Goal: Task Accomplishment & Management: Use online tool/utility

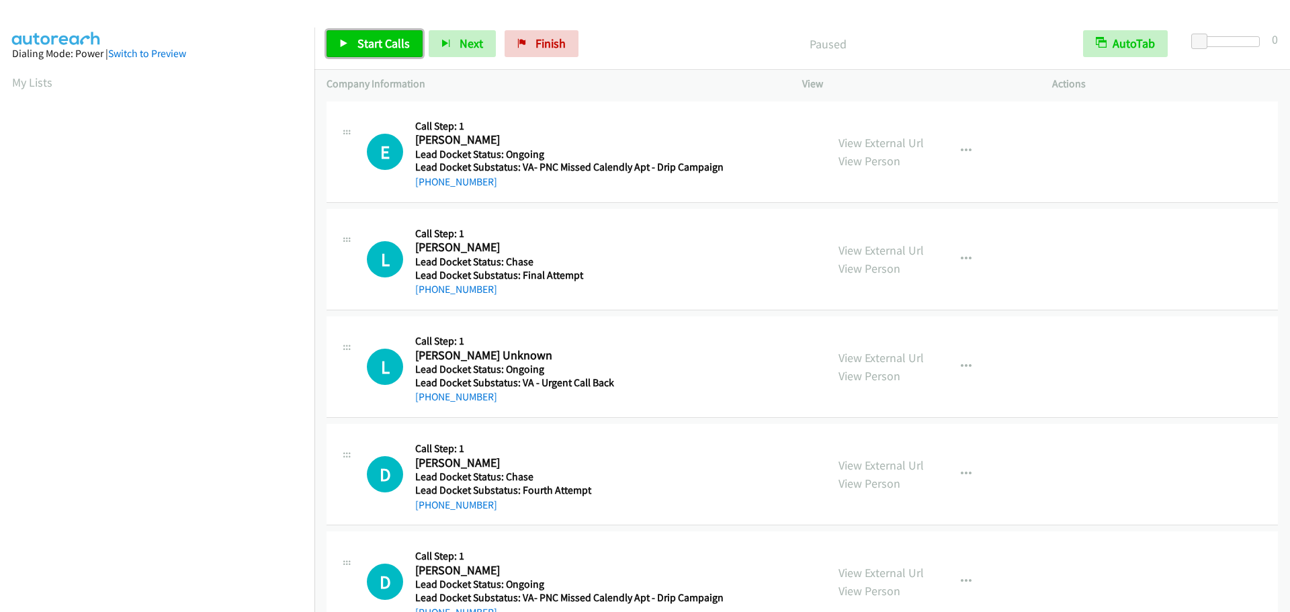
click at [361, 34] on link "Start Calls" at bounding box center [375, 43] width 96 height 27
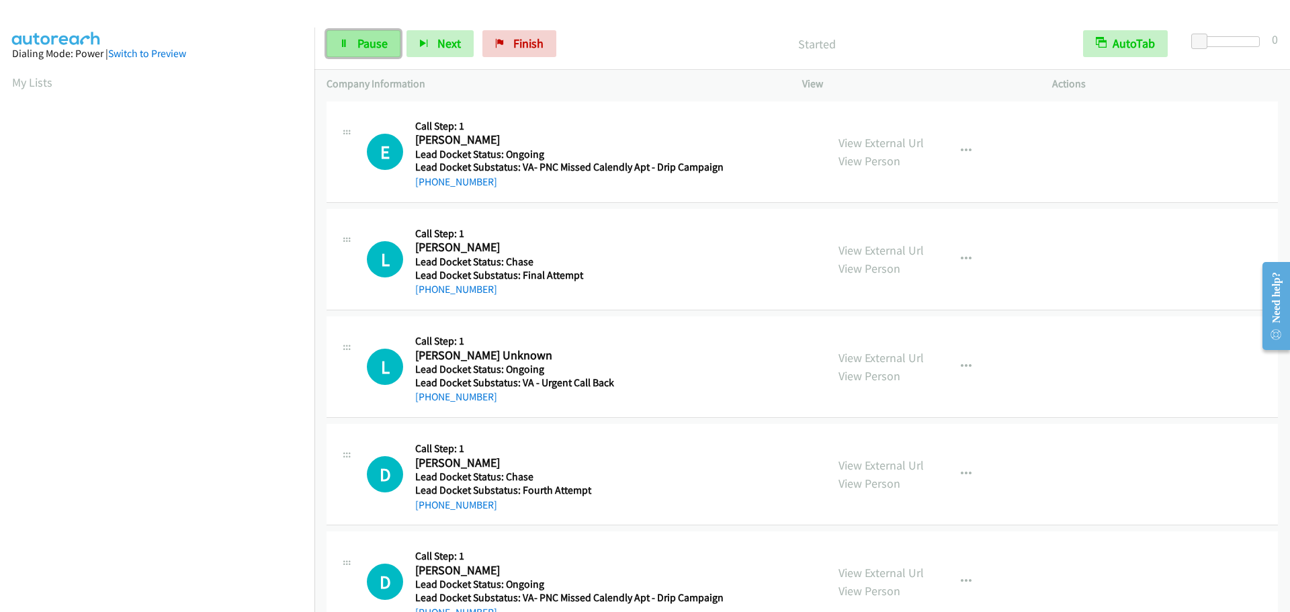
click at [342, 42] on icon at bounding box center [343, 44] width 9 height 9
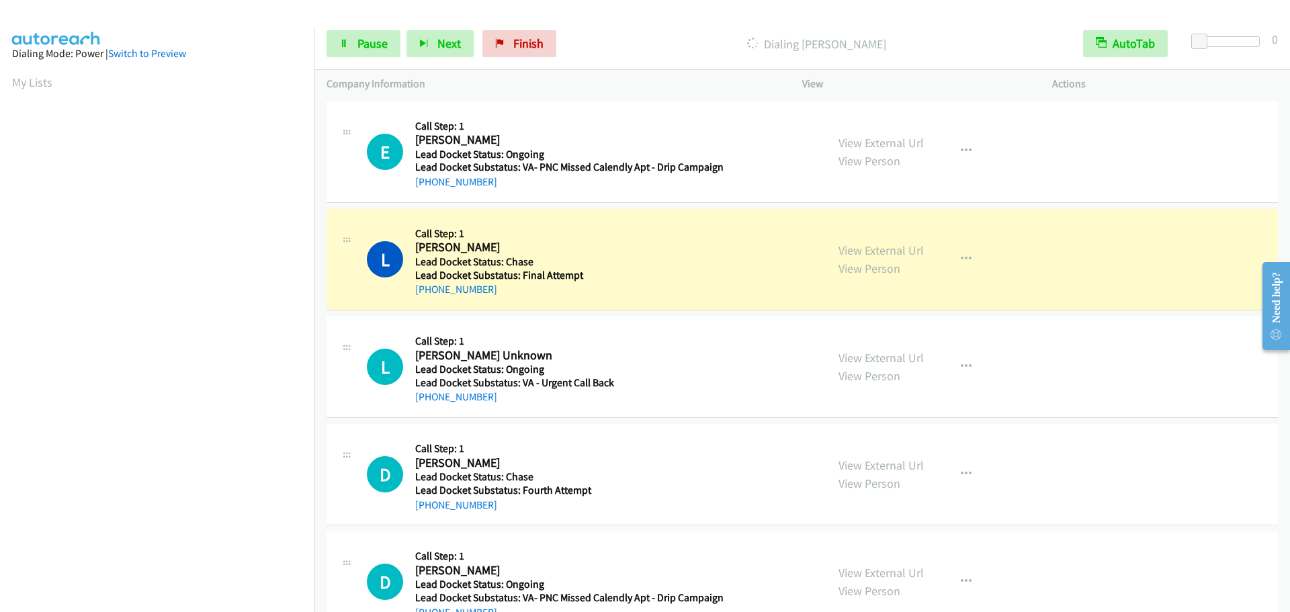
scroll to position [141, 0]
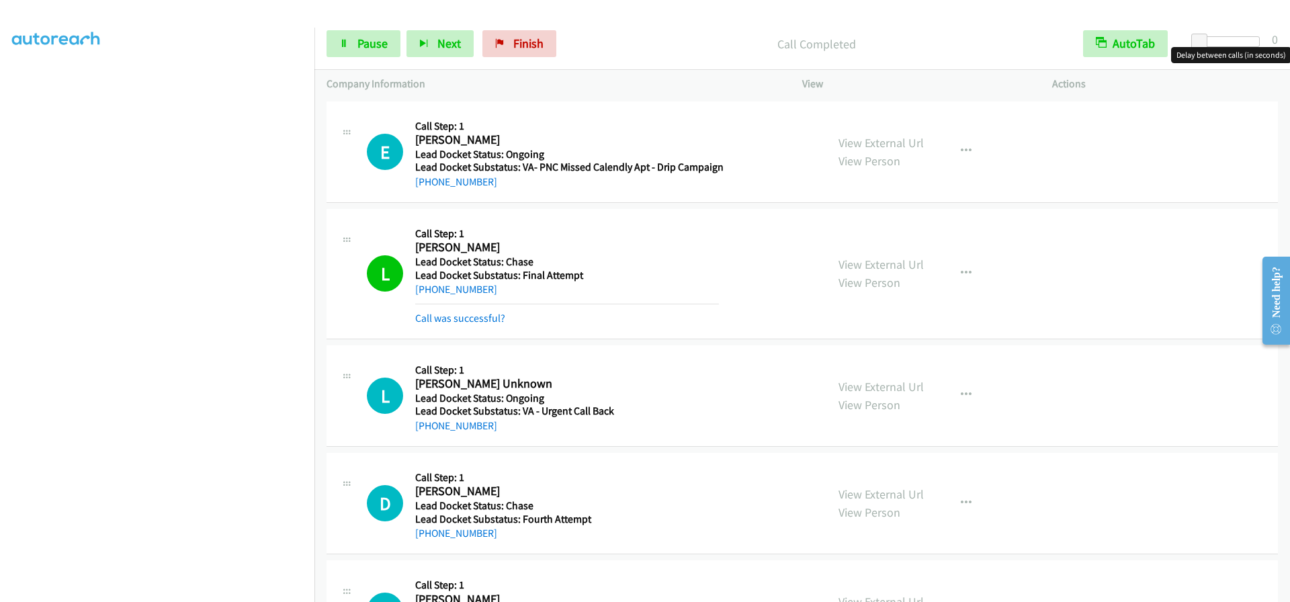
click at [1251, 43] on div at bounding box center [1229, 41] width 62 height 11
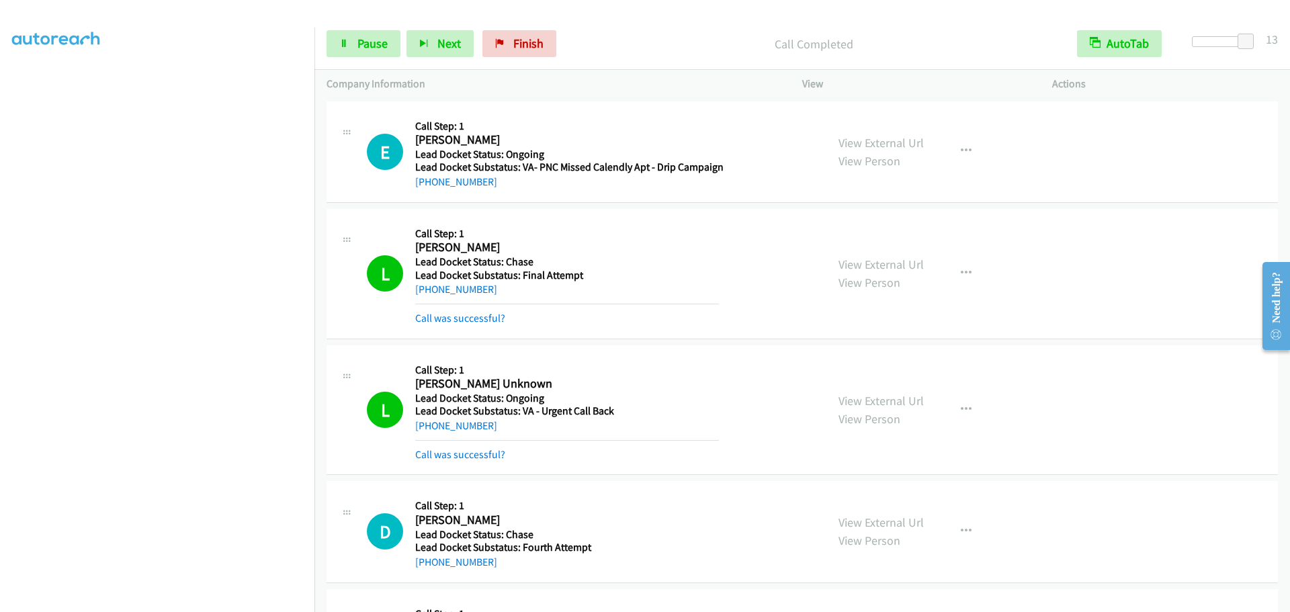
click at [515, 427] on div "[PHONE_NUMBER]" at bounding box center [567, 426] width 304 height 16
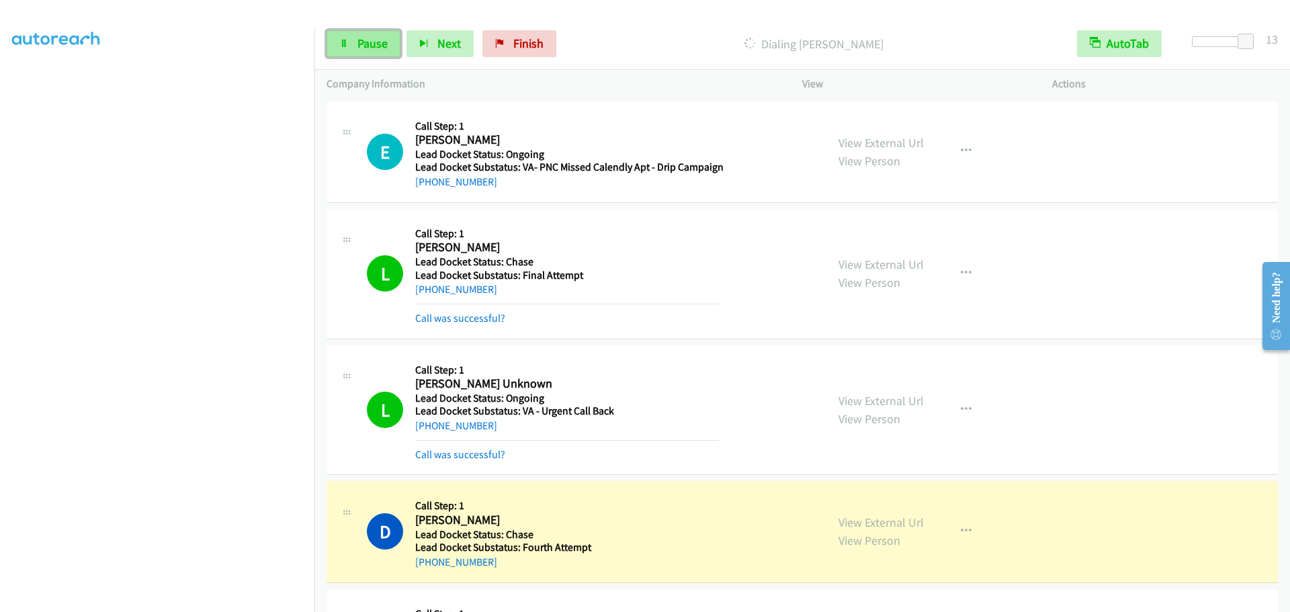
click at [364, 42] on span "Pause" at bounding box center [372, 43] width 30 height 15
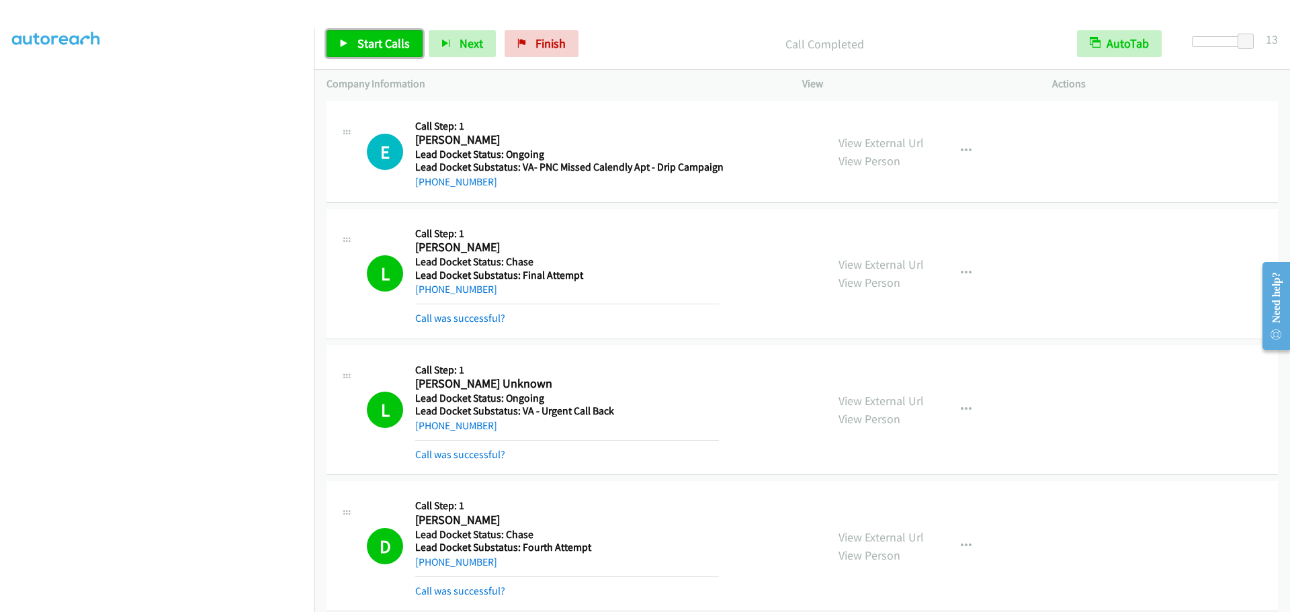
click at [351, 44] on link "Start Calls" at bounding box center [375, 43] width 96 height 27
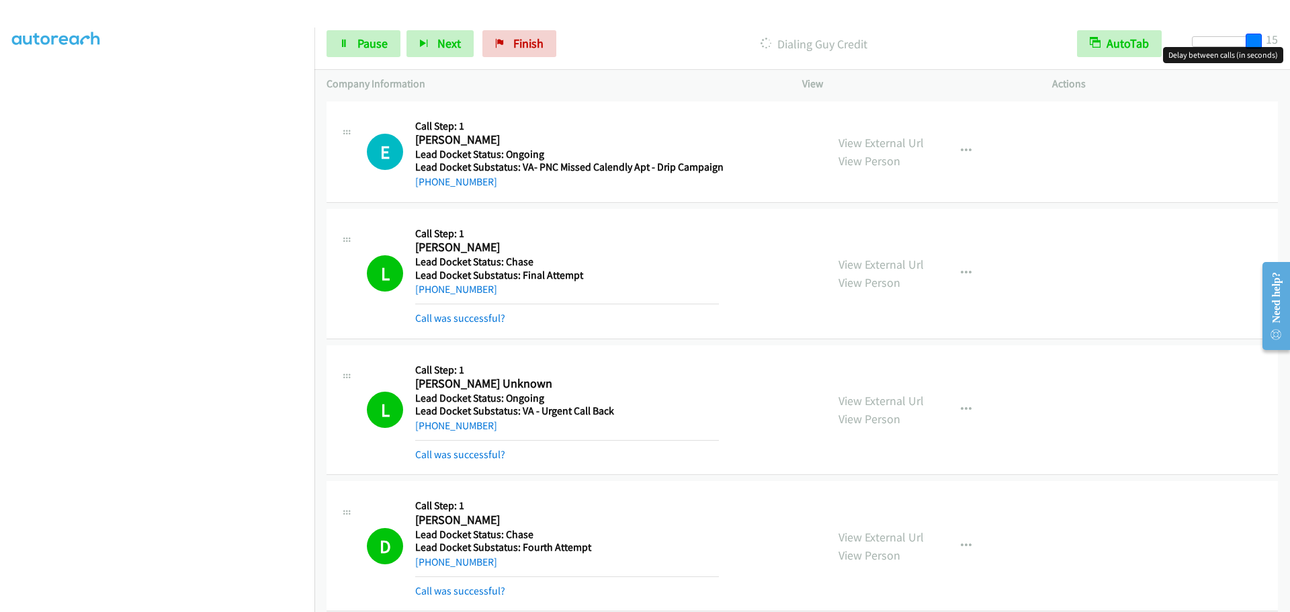
drag, startPoint x: 1245, startPoint y: 34, endPoint x: 1289, endPoint y: 32, distance: 44.4
click at [1289, 32] on div "Start Calls Pause Next Finish Dialing Guy Credit AutoTab AutoTab 15" at bounding box center [802, 44] width 976 height 52
click at [341, 36] on link "Pause" at bounding box center [364, 43] width 74 height 27
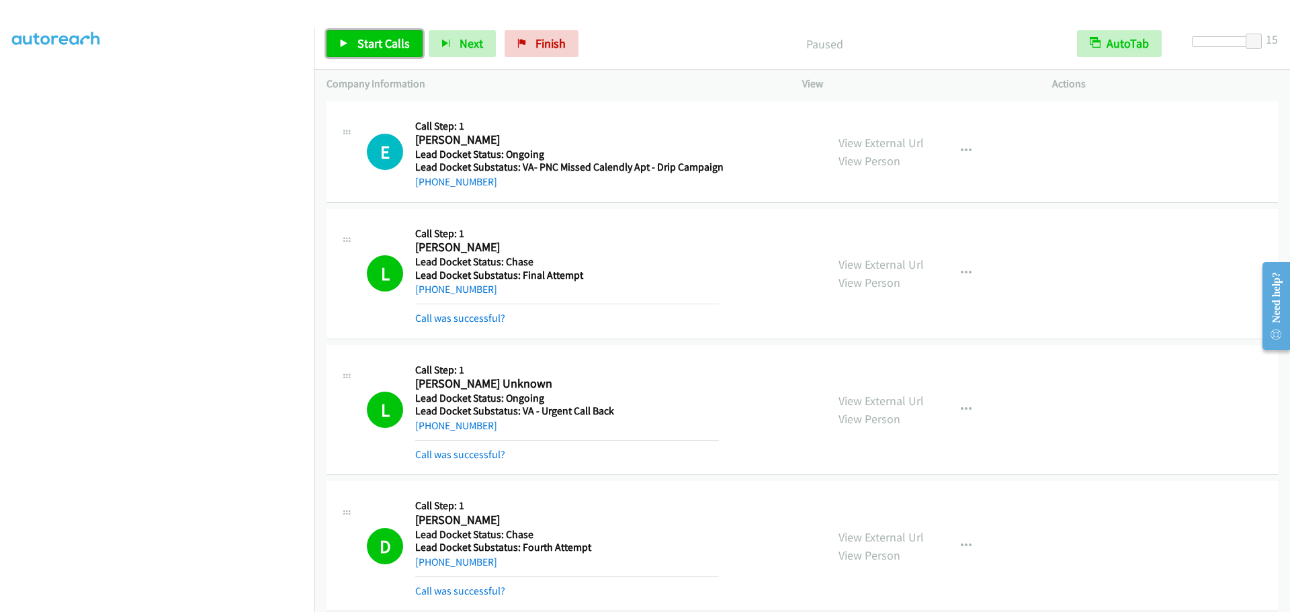
click at [346, 50] on link "Start Calls" at bounding box center [375, 43] width 96 height 27
click at [356, 46] on link "Pause" at bounding box center [364, 43] width 74 height 27
click at [378, 34] on link "Start Calls" at bounding box center [375, 43] width 96 height 27
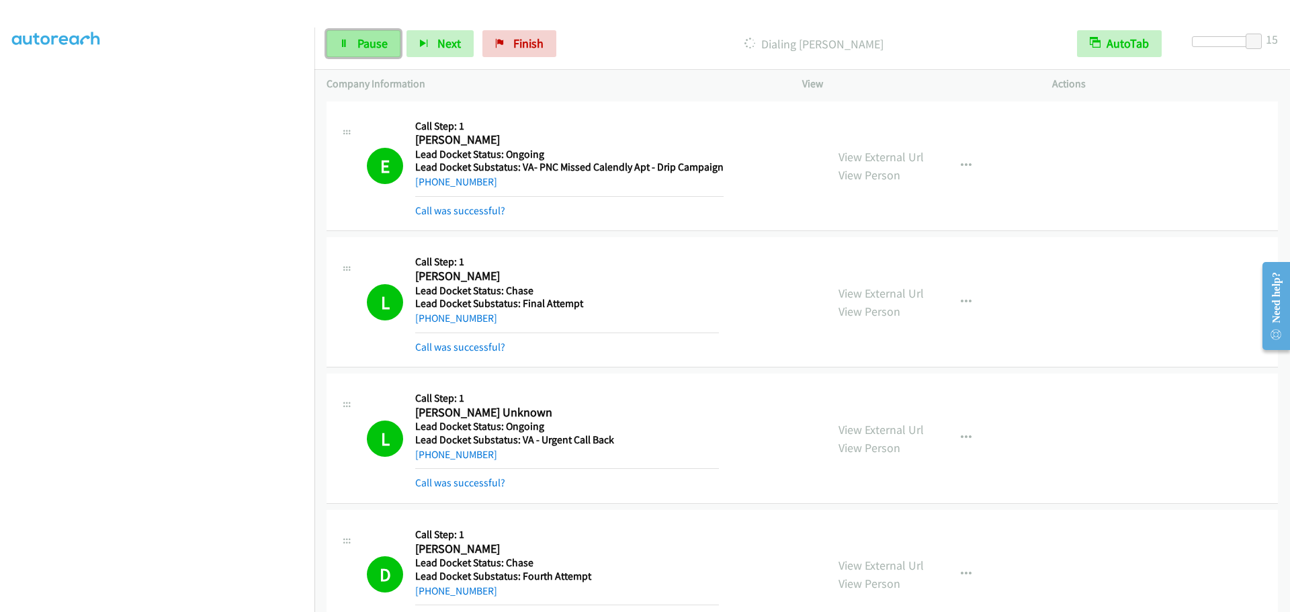
click at [368, 35] on link "Pause" at bounding box center [364, 43] width 74 height 27
click at [392, 46] on span "Start Calls" at bounding box center [383, 43] width 52 height 15
click at [360, 50] on span "Pause" at bounding box center [372, 43] width 30 height 15
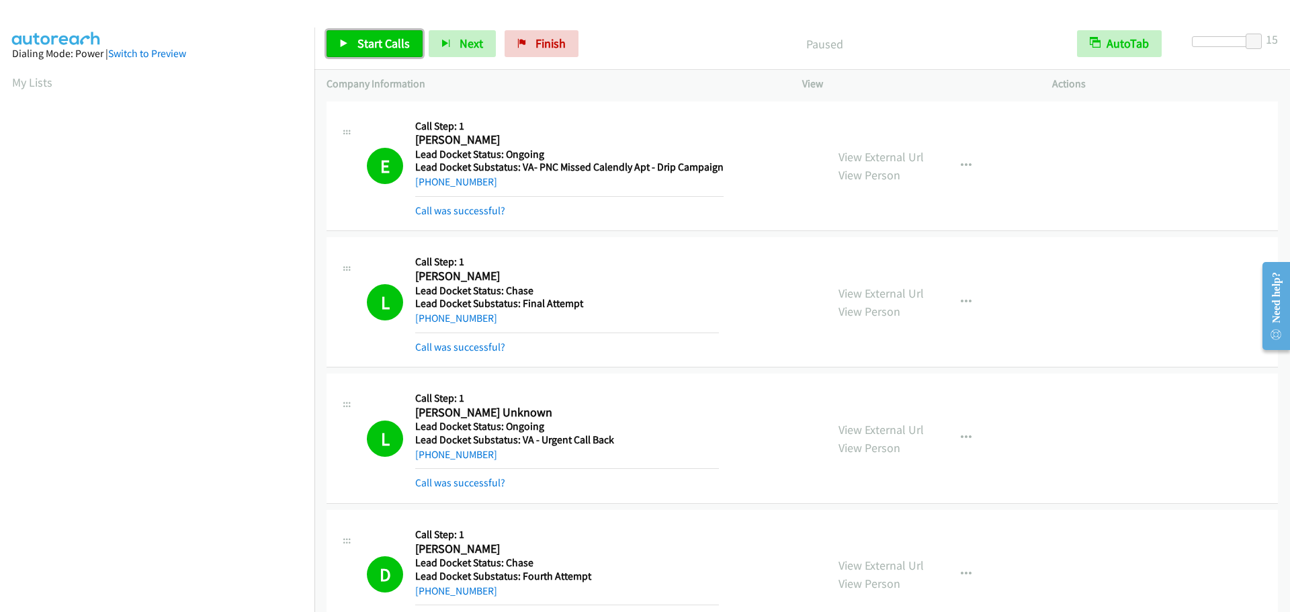
click at [382, 44] on span "Start Calls" at bounding box center [383, 43] width 52 height 15
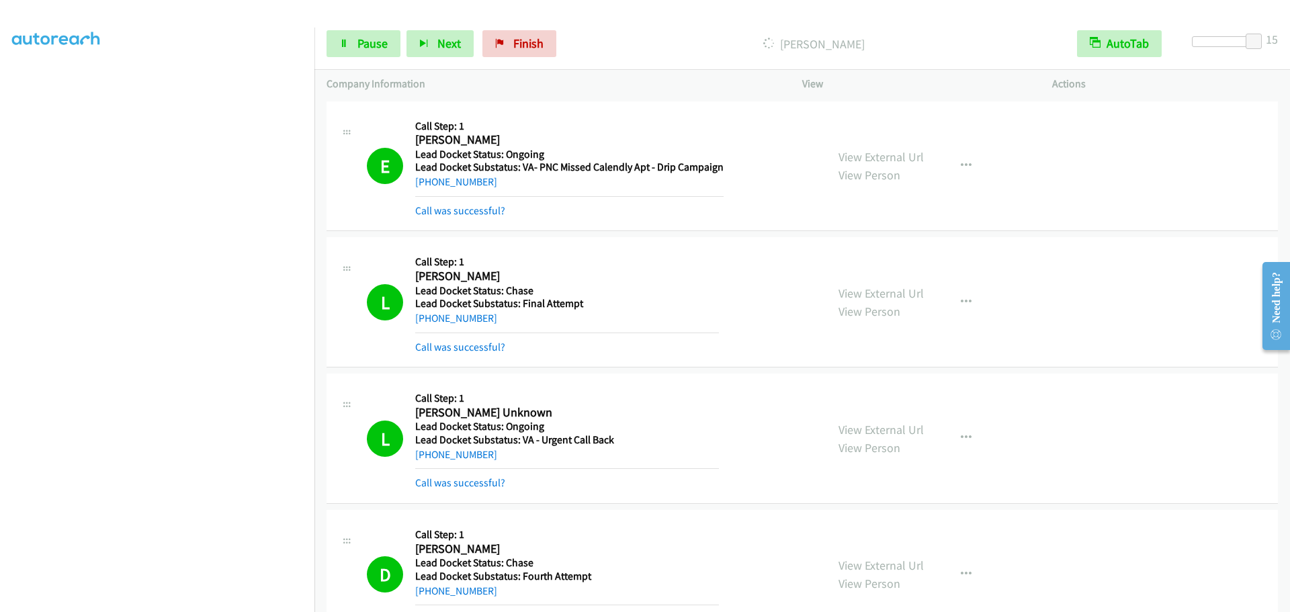
scroll to position [141, 0]
click at [357, 41] on span "Pause" at bounding box center [372, 43] width 30 height 15
